Goal: Find contact information: Find contact information

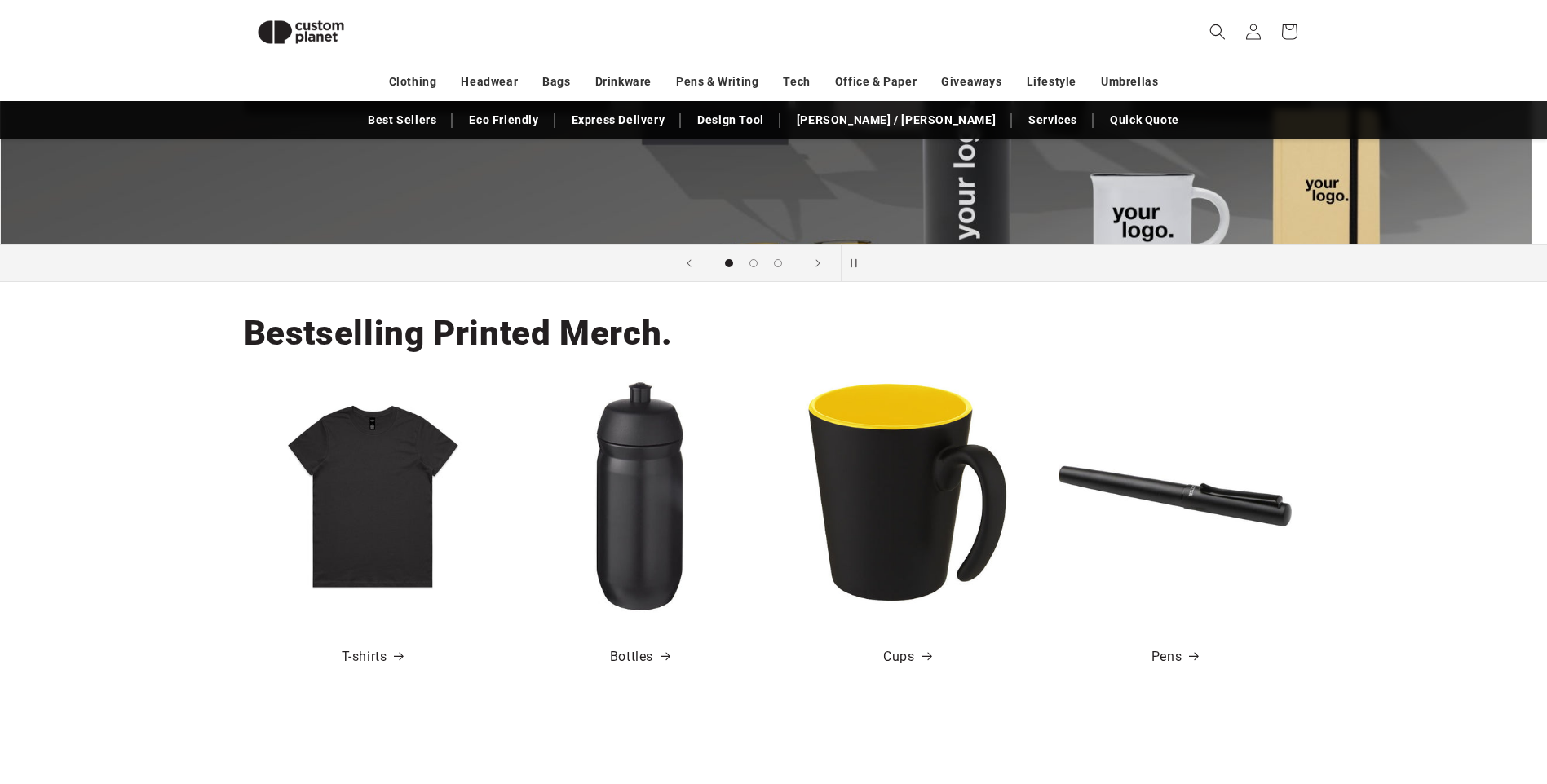
scroll to position [587, 0]
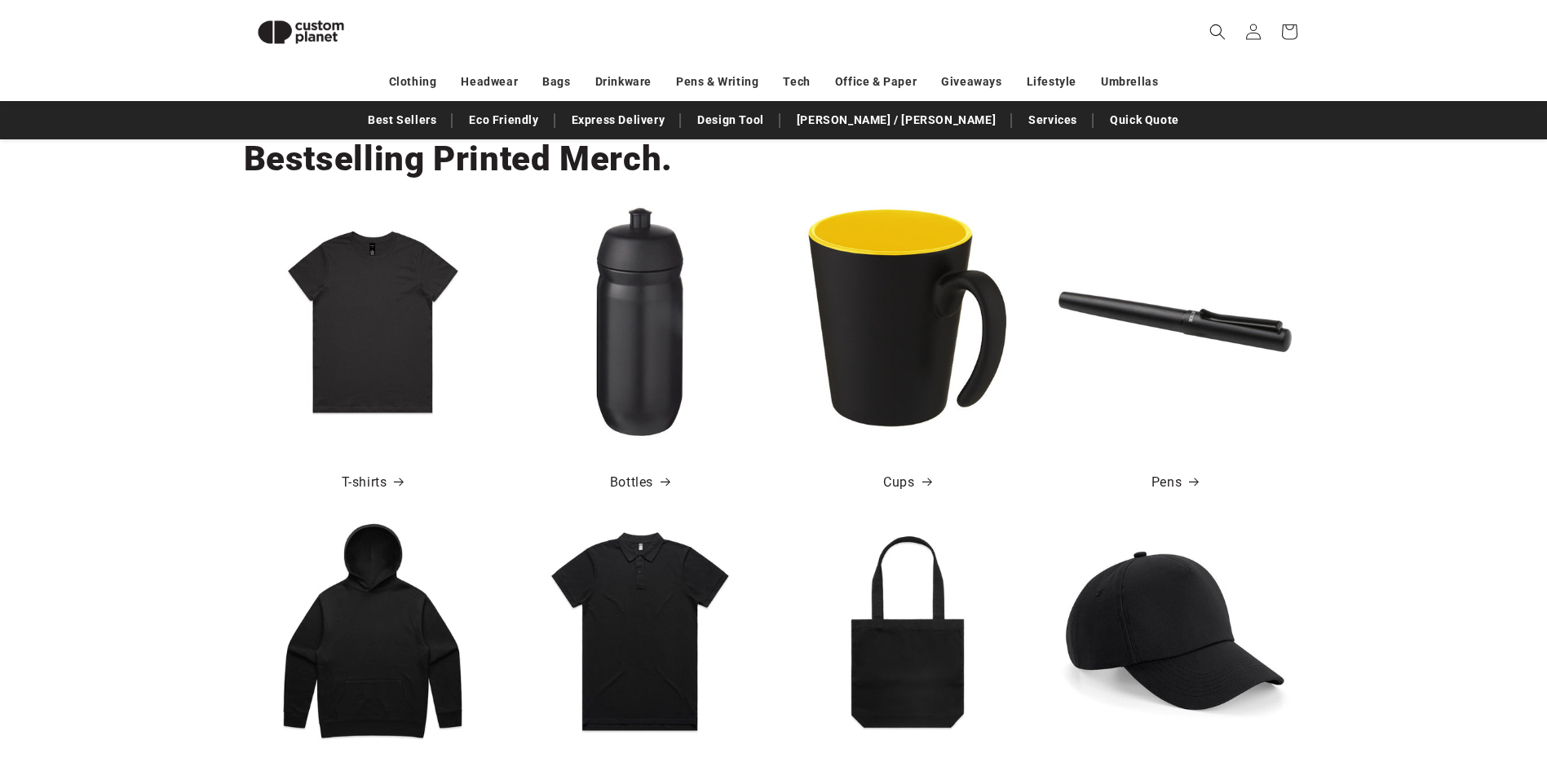
click at [883, 281] on img at bounding box center [907, 321] width 233 height 233
click at [894, 481] on link "Cups" at bounding box center [906, 482] width 47 height 24
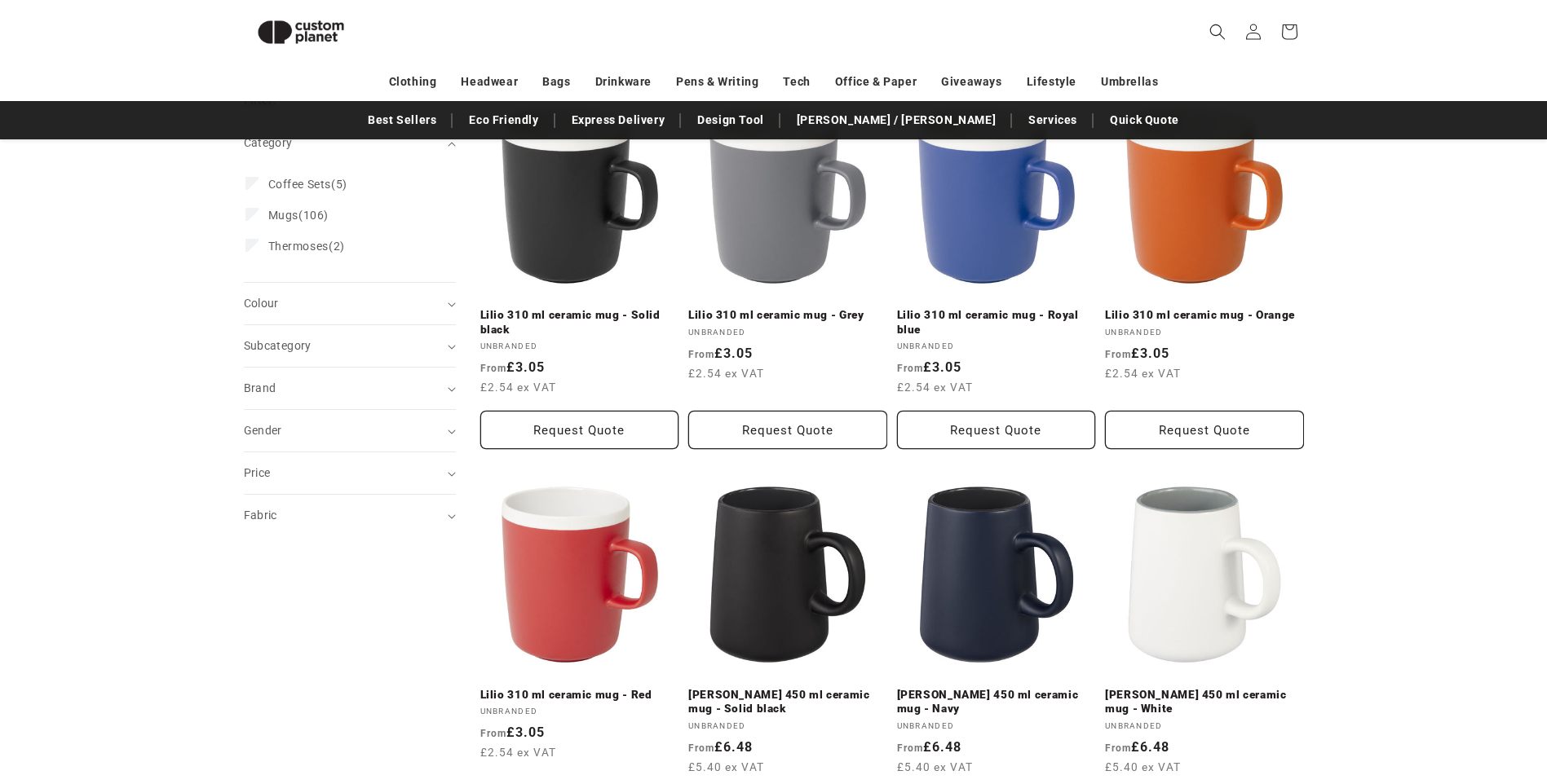
scroll to position [65, 0]
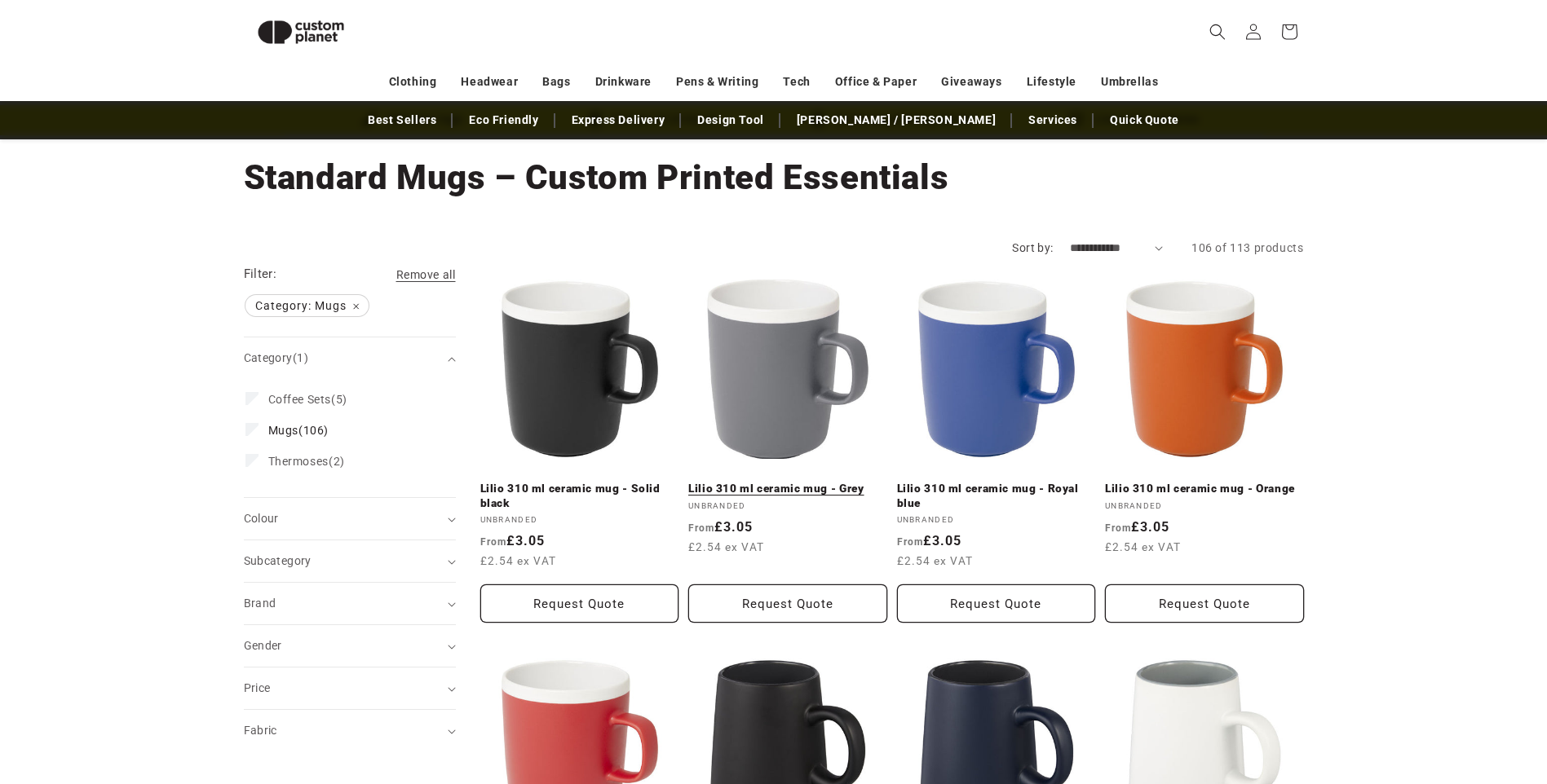
scroll to position [239, 0]
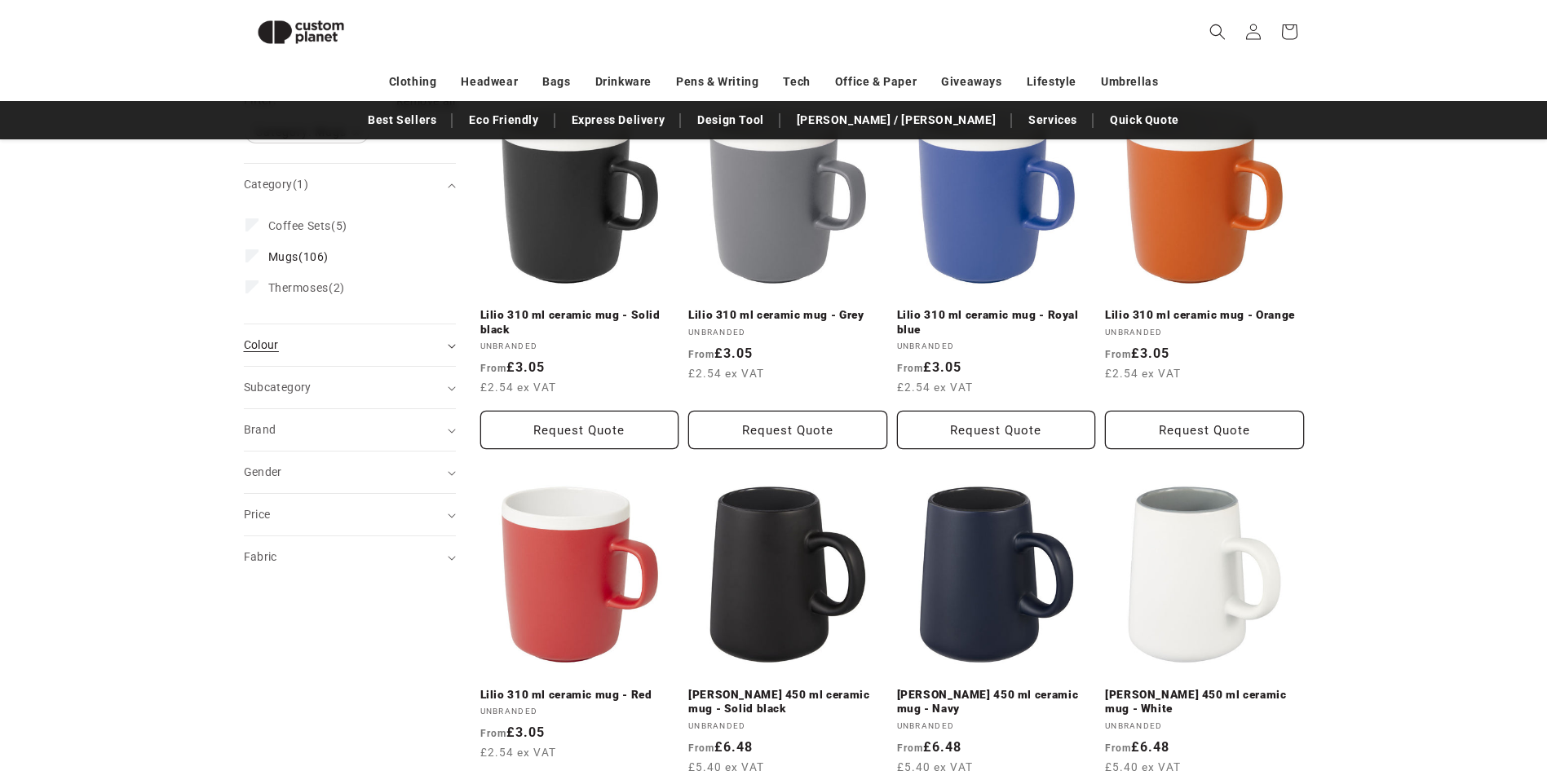
click at [430, 358] on summary "Colour (0)" at bounding box center [350, 345] width 212 height 41
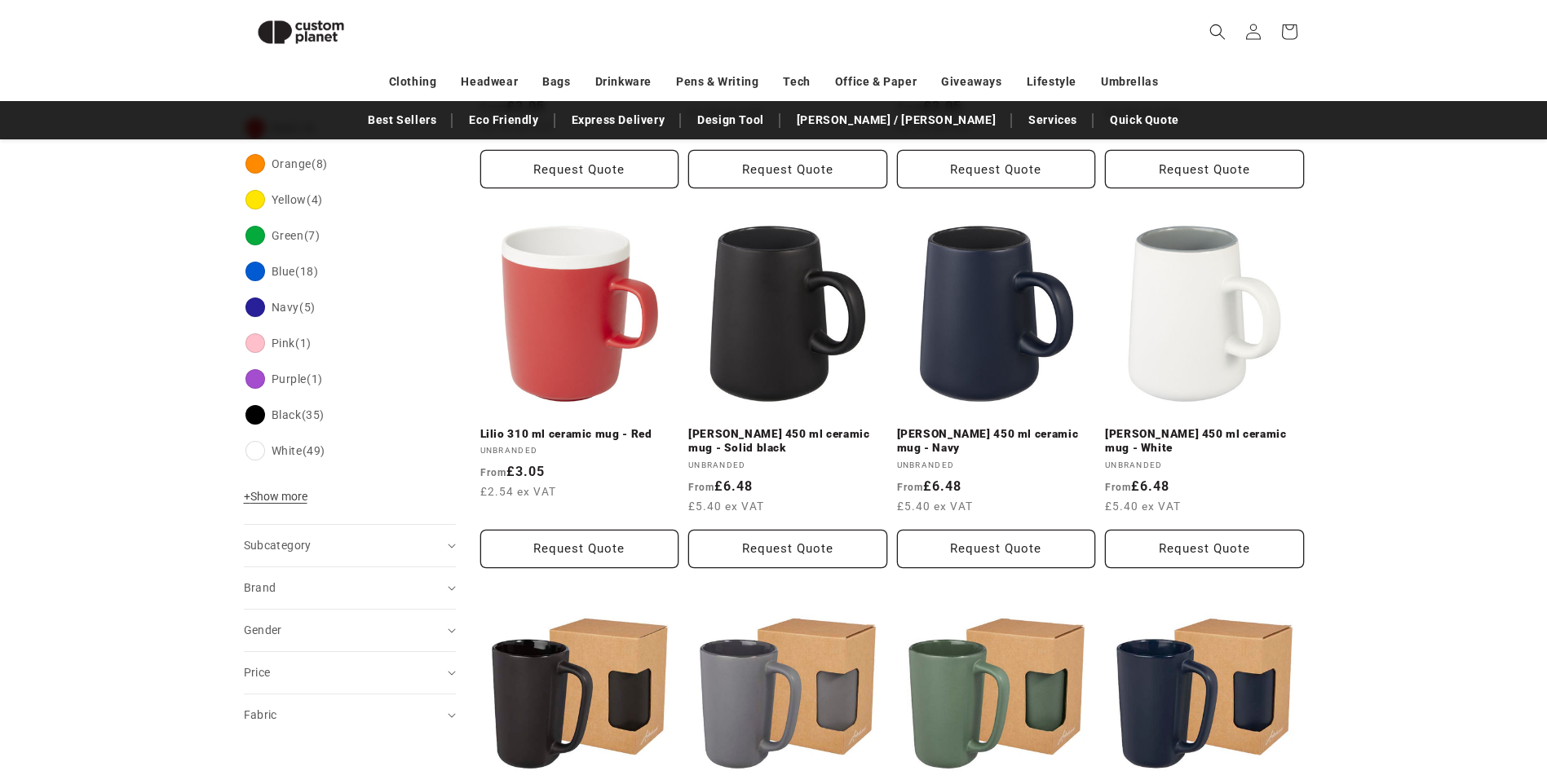
scroll to position [673, 0]
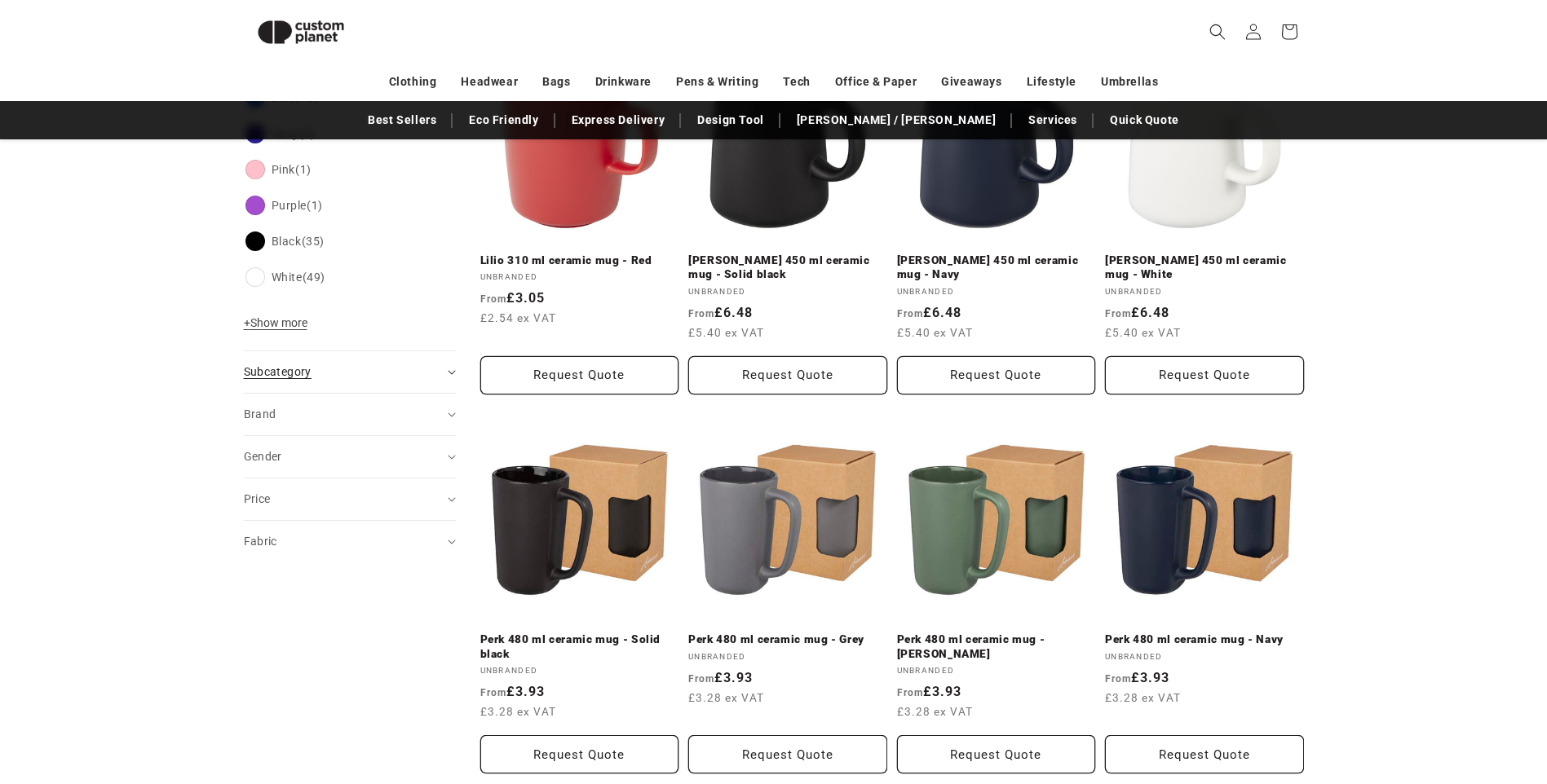
click at [373, 361] on summary "Subcategory (0)" at bounding box center [350, 372] width 212 height 41
click at [376, 456] on summary "Brand (0)" at bounding box center [350, 471] width 212 height 41
click at [337, 600] on div "Gender (0)" at bounding box center [343, 599] width 199 height 17
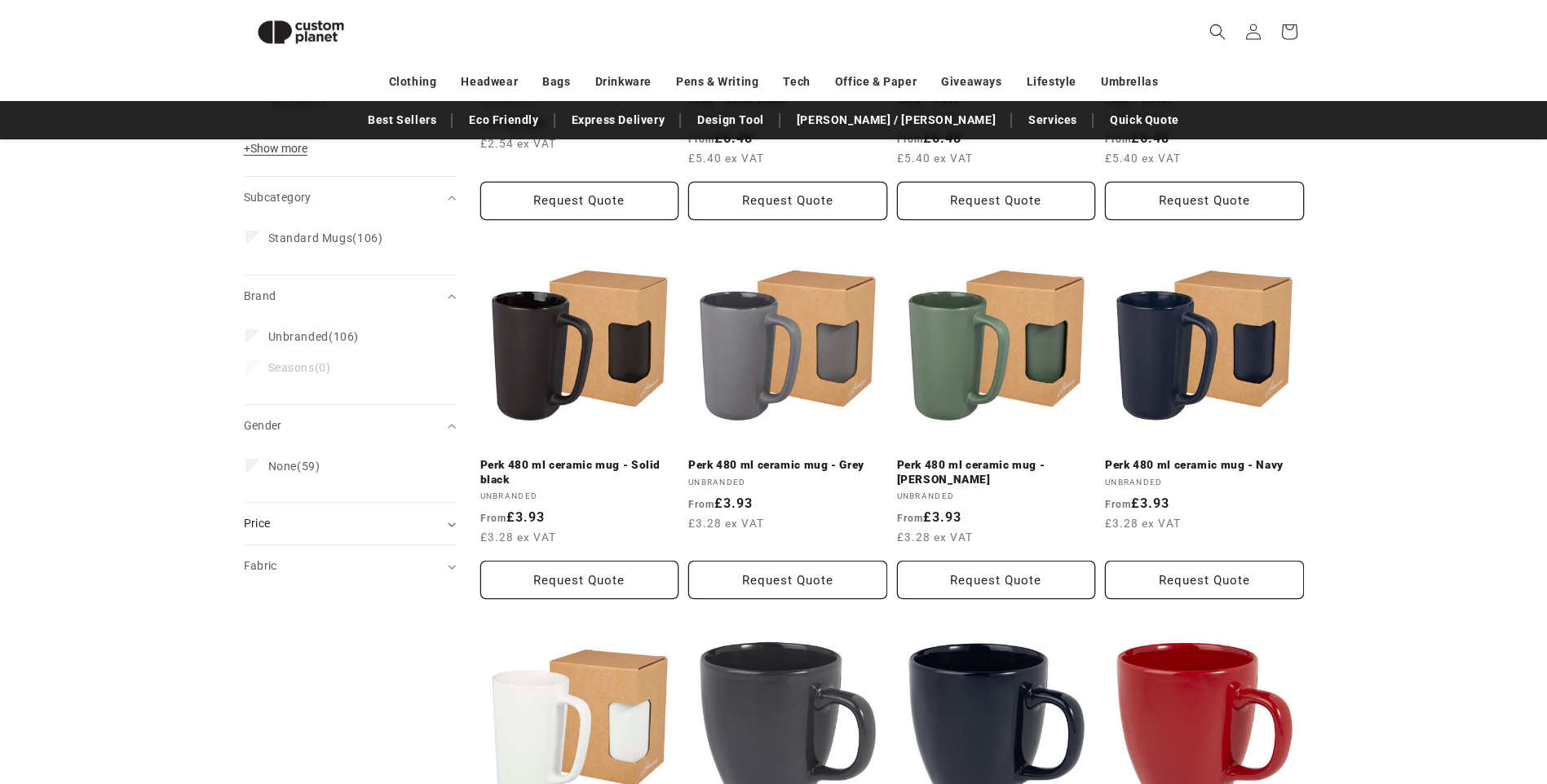
click at [335, 523] on div "Price" at bounding box center [343, 523] width 199 height 17
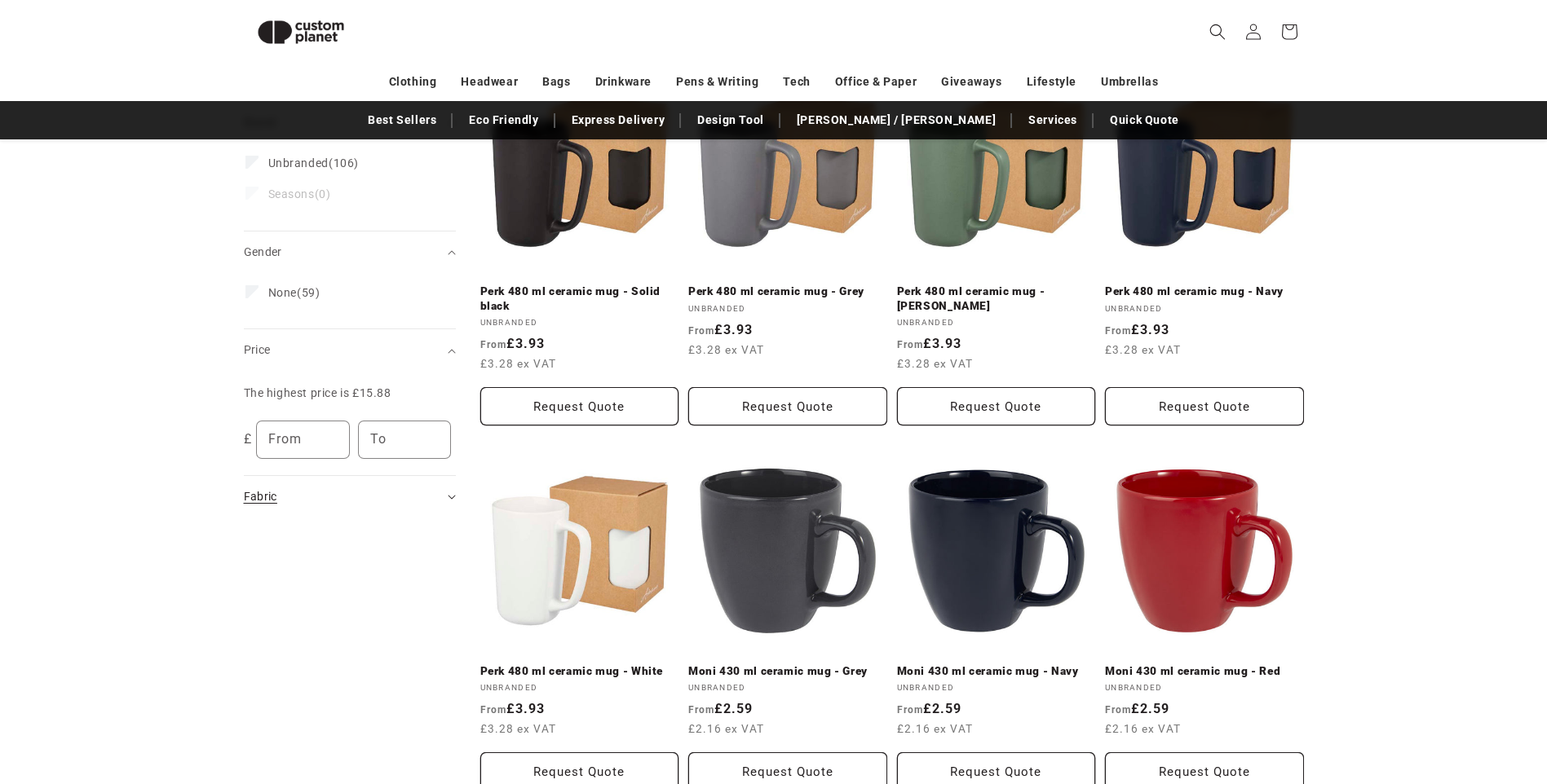
click at [357, 505] on div "Fabric (0)" at bounding box center [343, 496] width 199 height 17
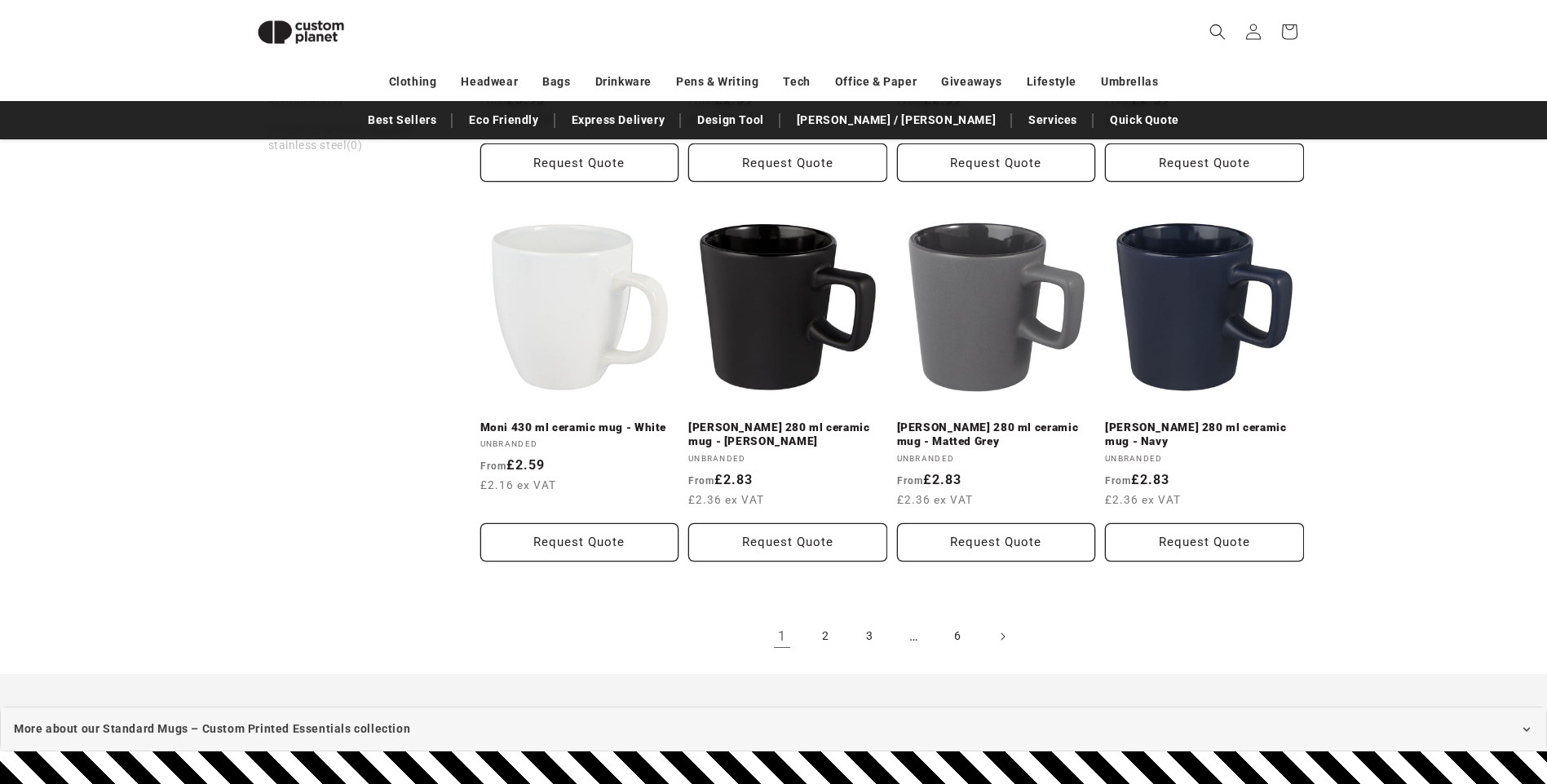
scroll to position [1716, 0]
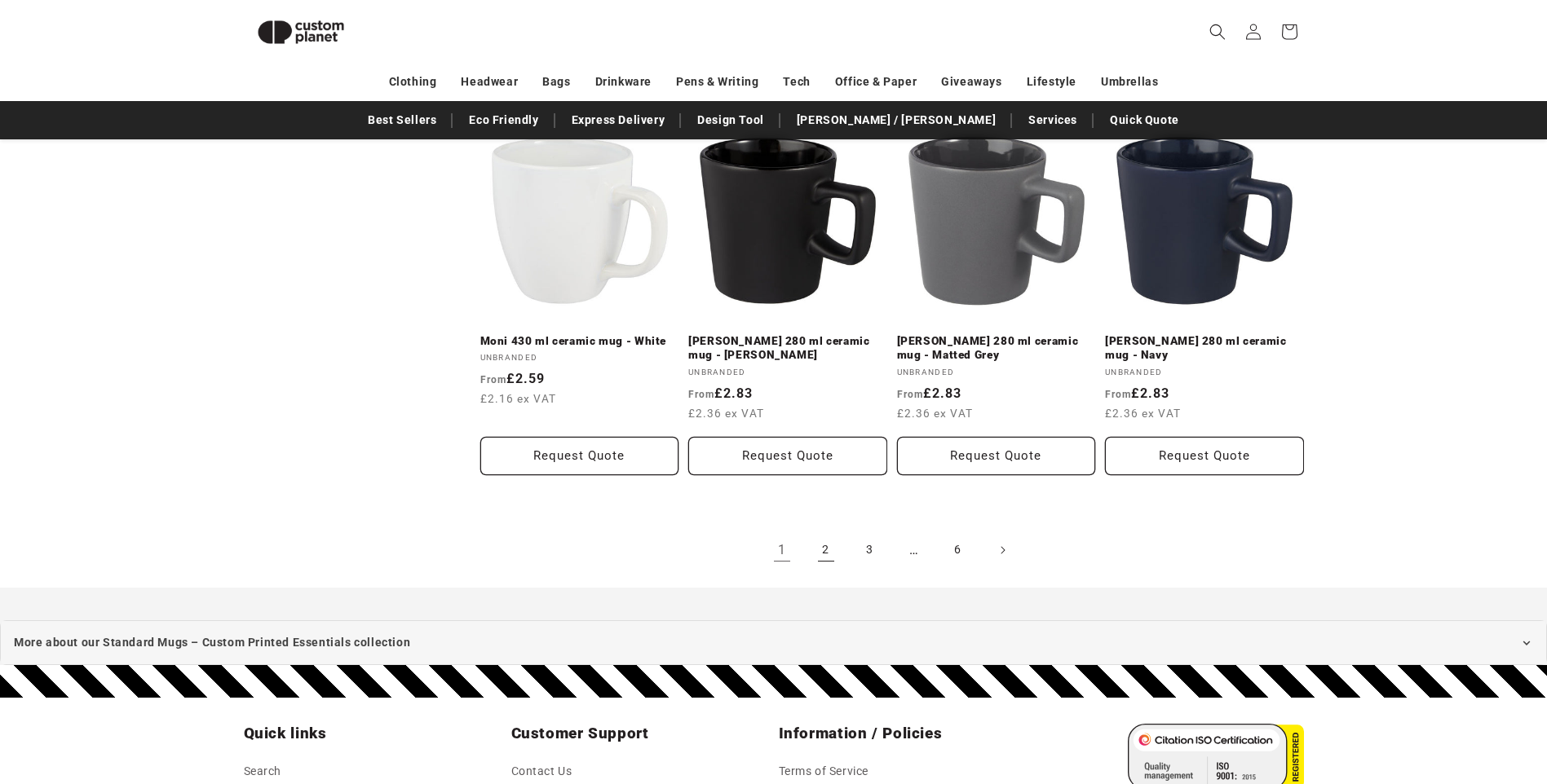
click at [827, 543] on link "2" at bounding box center [826, 550] width 36 height 36
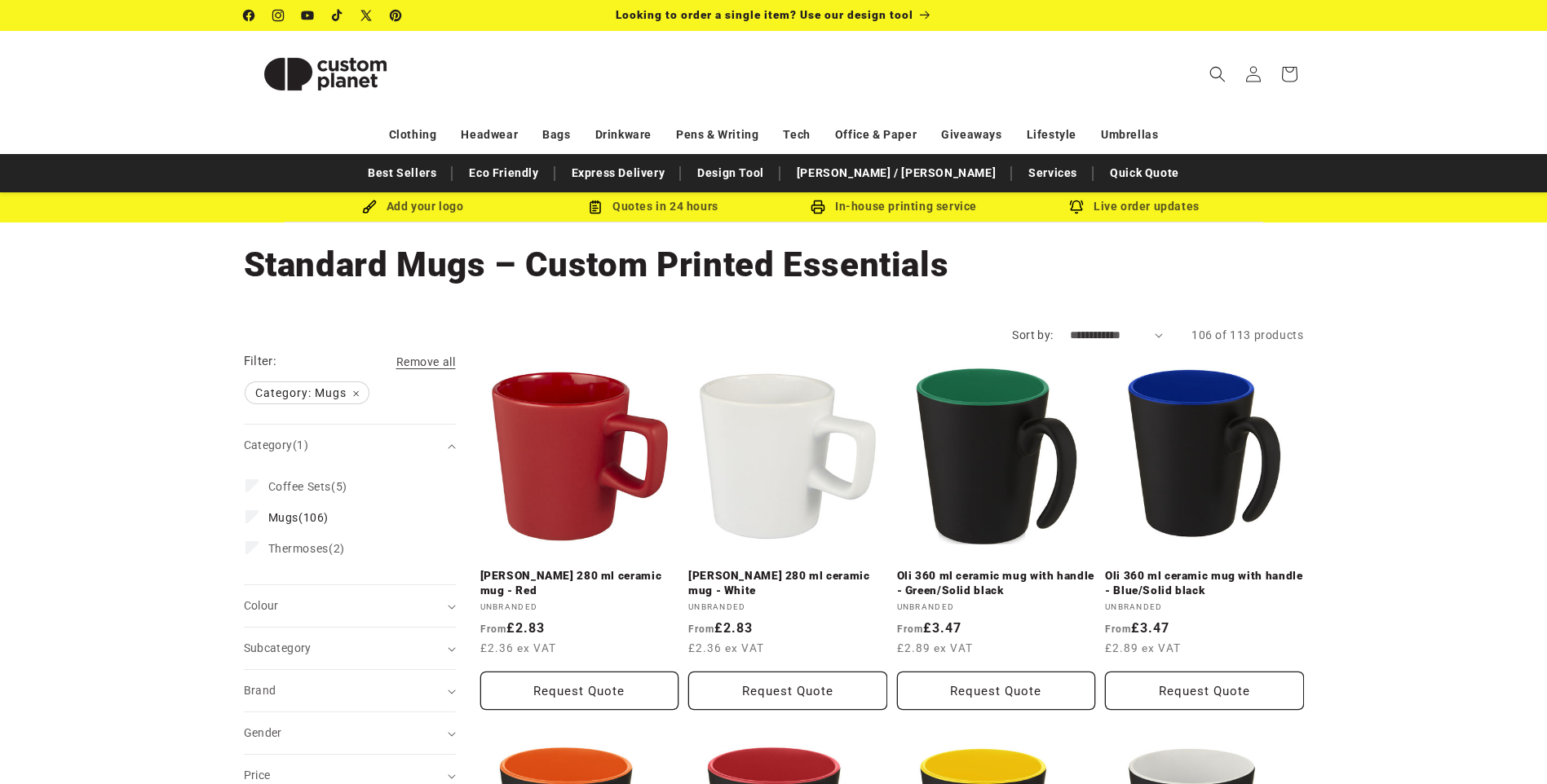
click at [355, 66] on img at bounding box center [325, 74] width 163 height 74
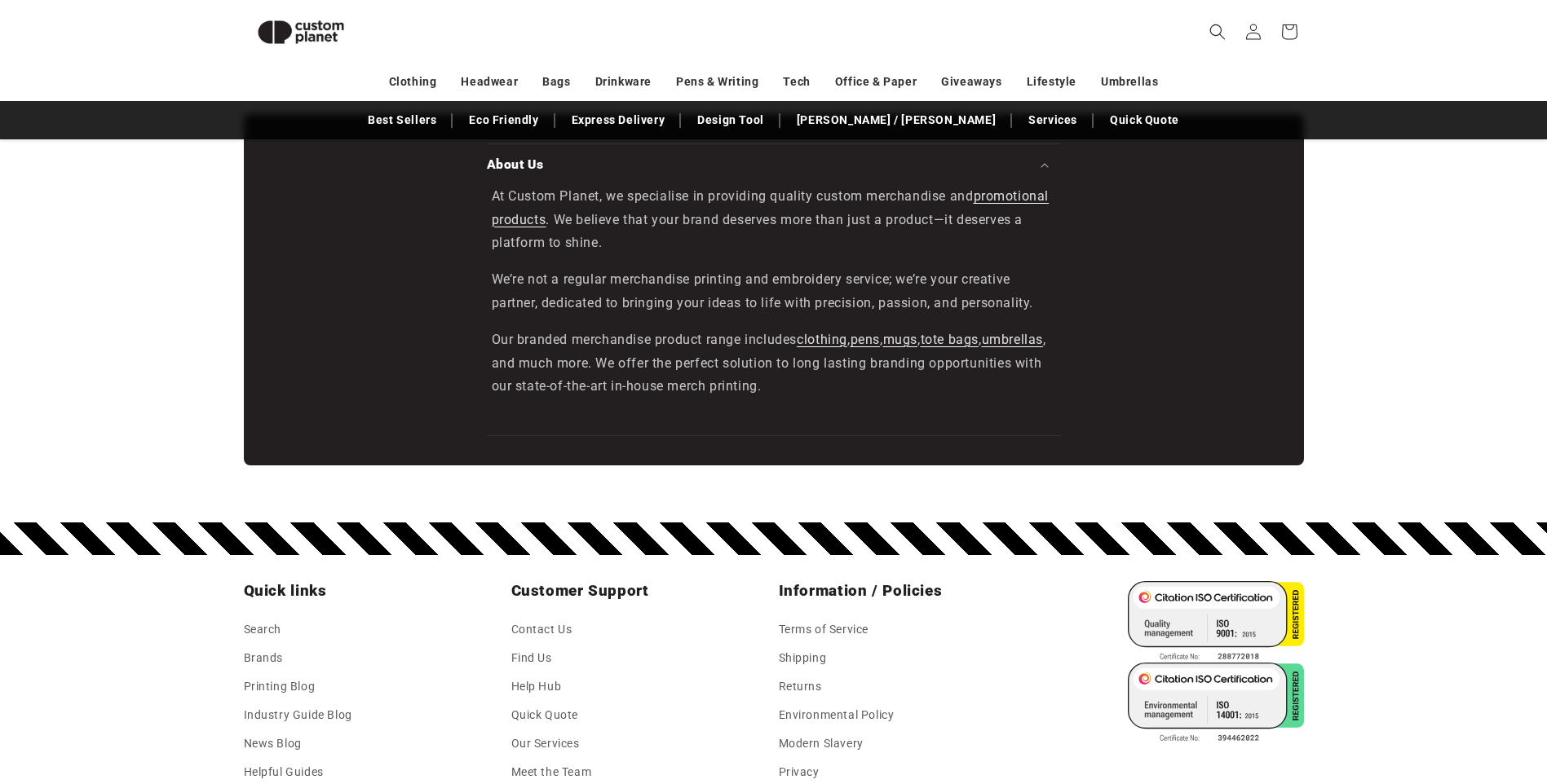
scroll to position [2828, 0]
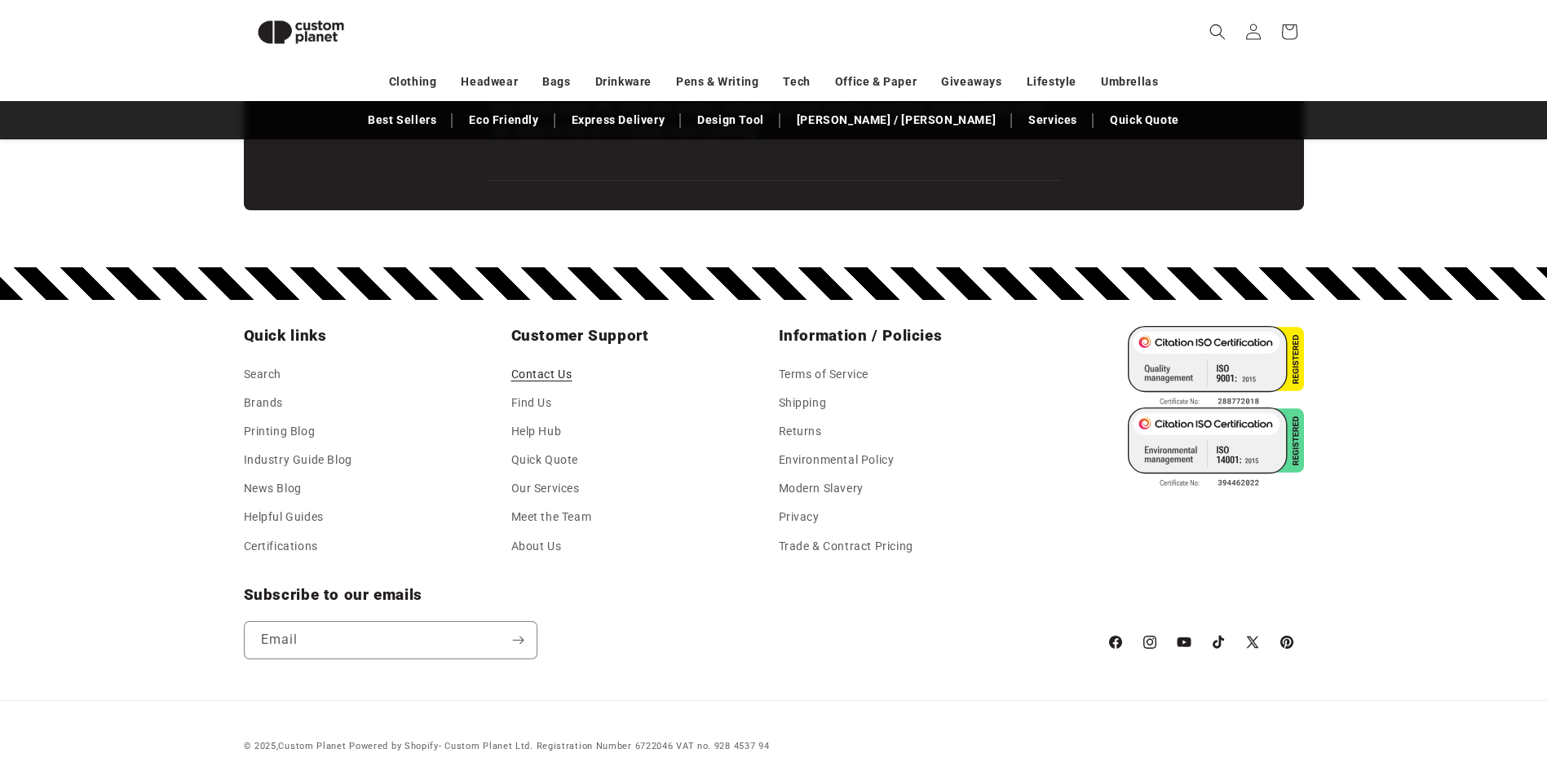
click at [565, 370] on link "Contact Us" at bounding box center [542, 376] width 61 height 25
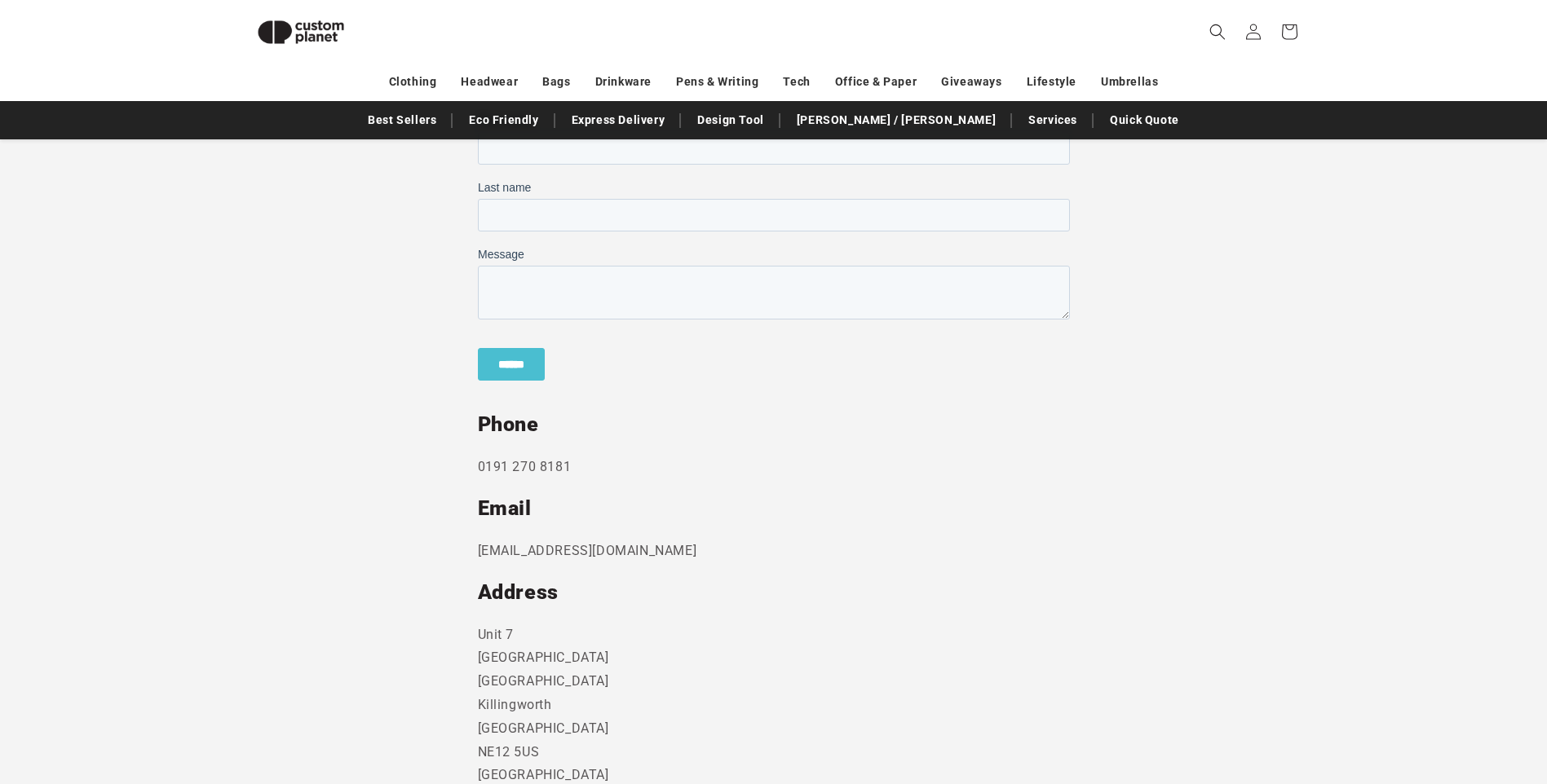
scroll to position [760, 0]
